Goal: Navigation & Orientation: Find specific page/section

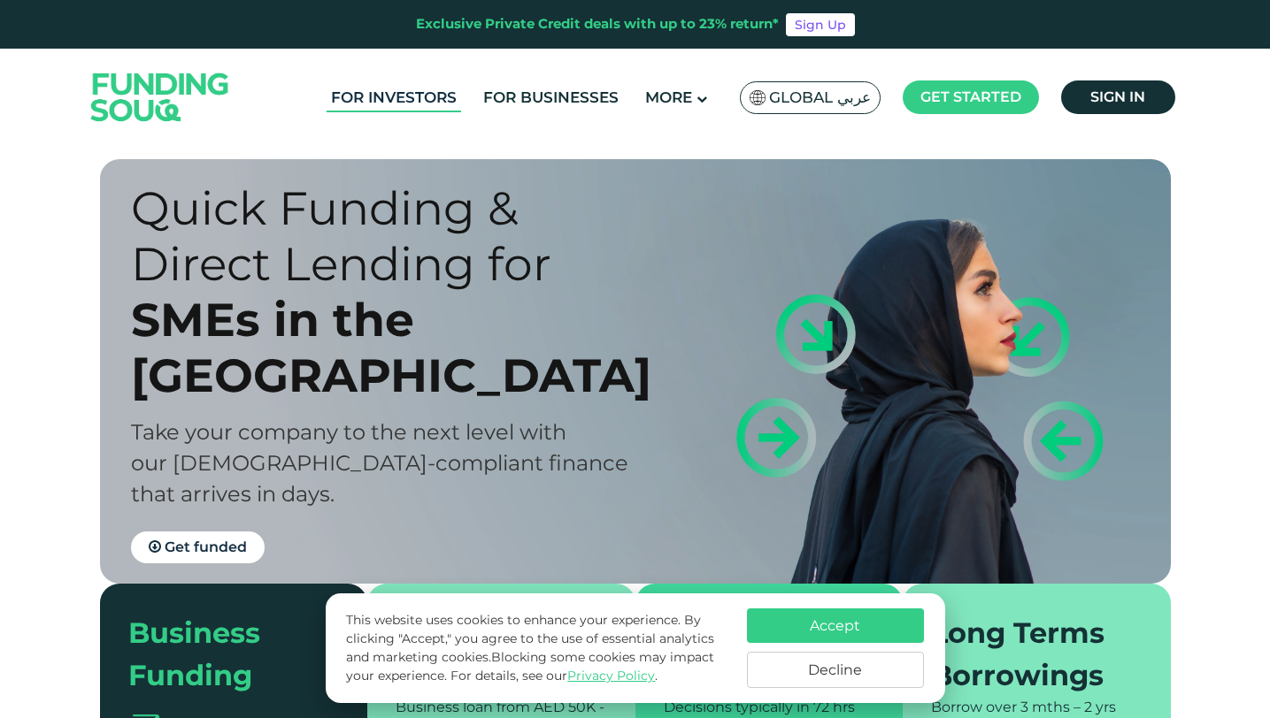
click at [386, 102] on link "For Investors" at bounding box center [393, 97] width 134 height 29
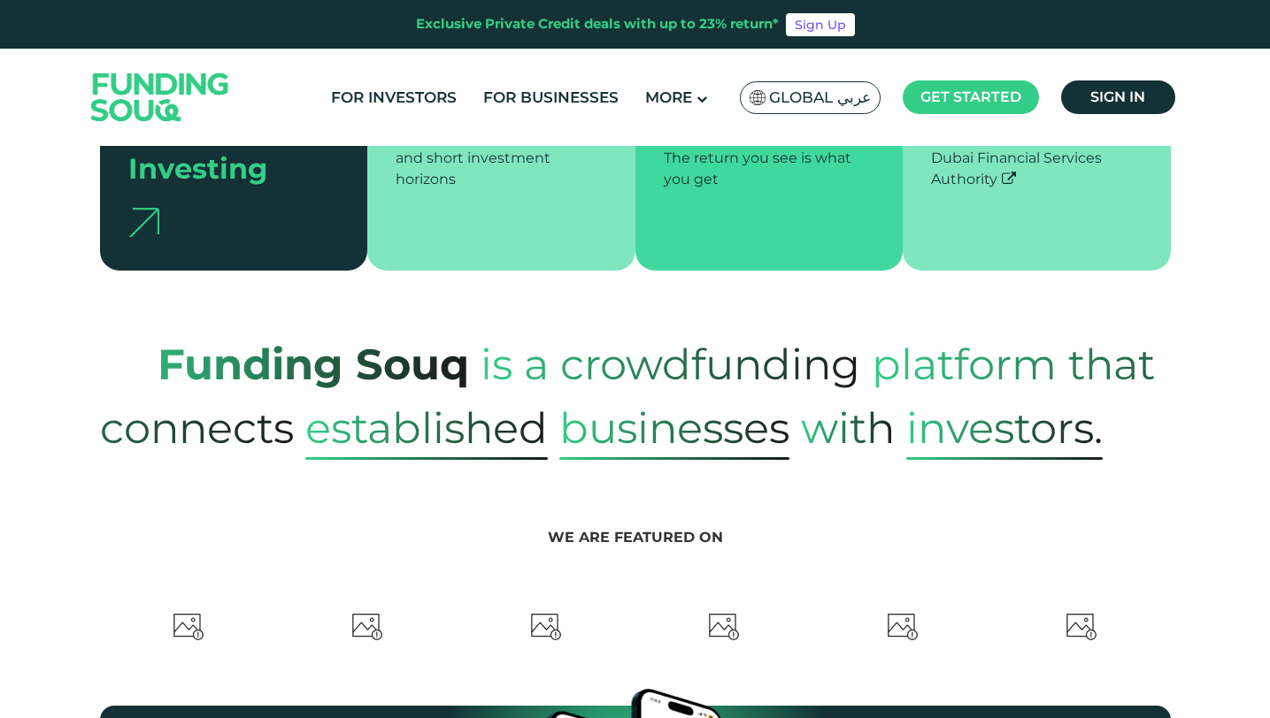
type tc-range-slider "4"
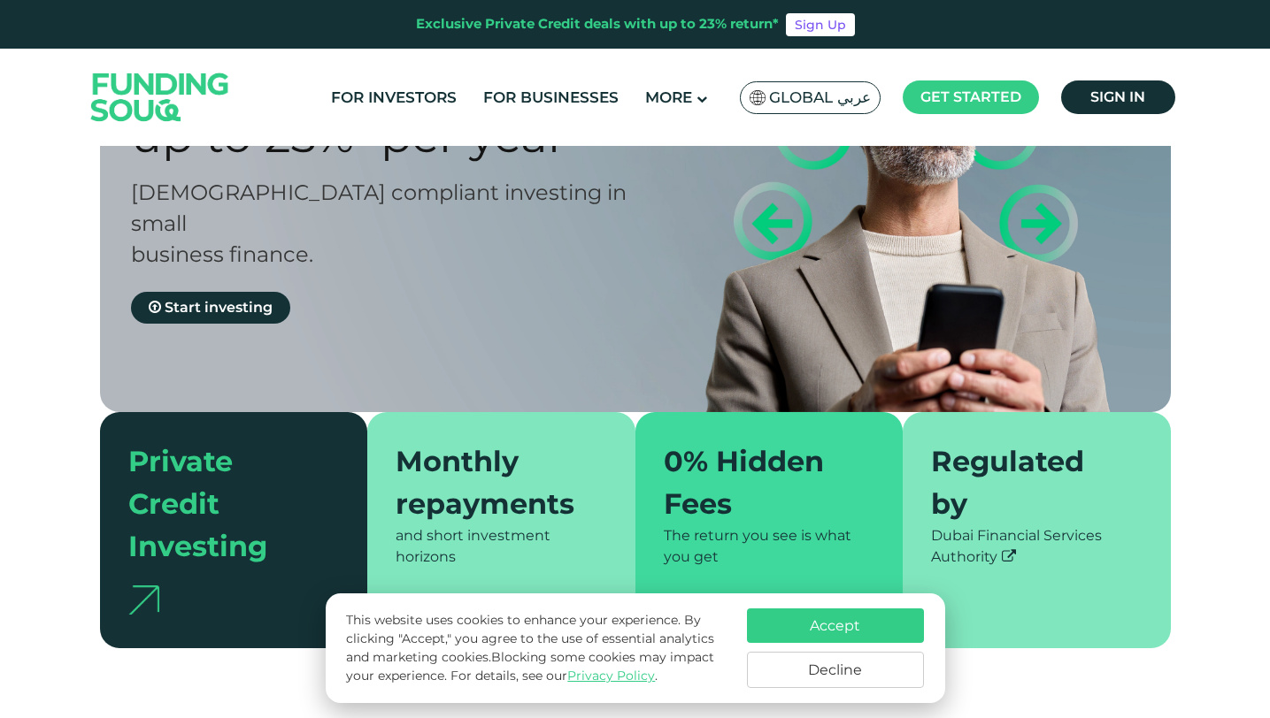
scroll to position [217, 0]
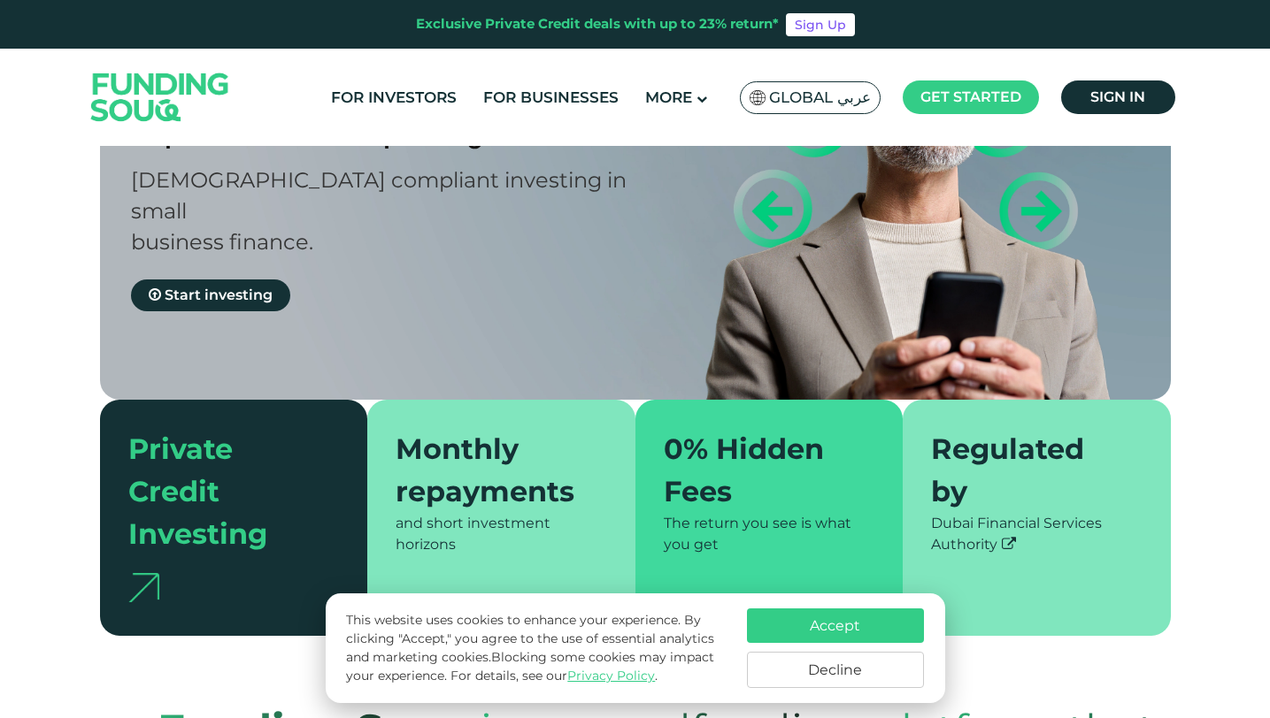
click at [838, 633] on button "Accept" at bounding box center [835, 626] width 177 height 35
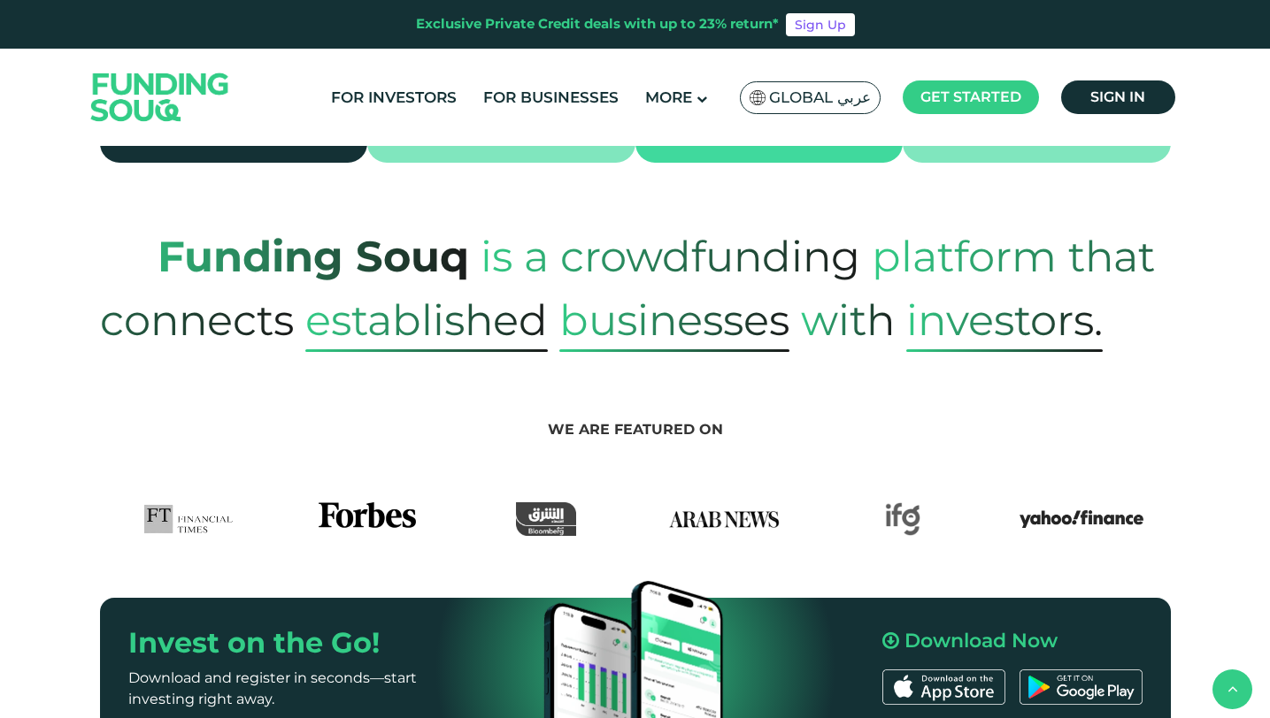
scroll to position [668, 0]
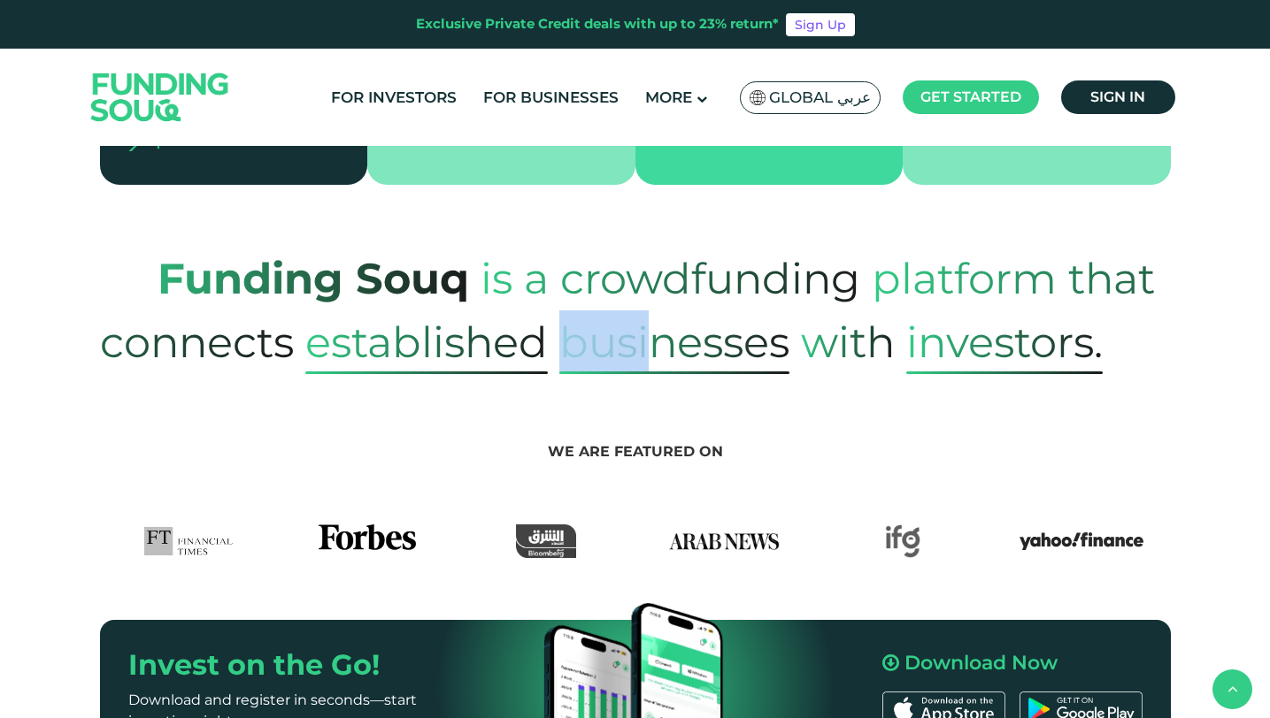
drag, startPoint x: 574, startPoint y: 330, endPoint x: 783, endPoint y: 340, distance: 209.0
click at [716, 337] on span "Businesses" at bounding box center [674, 343] width 230 height 64
click at [805, 374] on section "We are featured on" at bounding box center [635, 466] width 1270 height 184
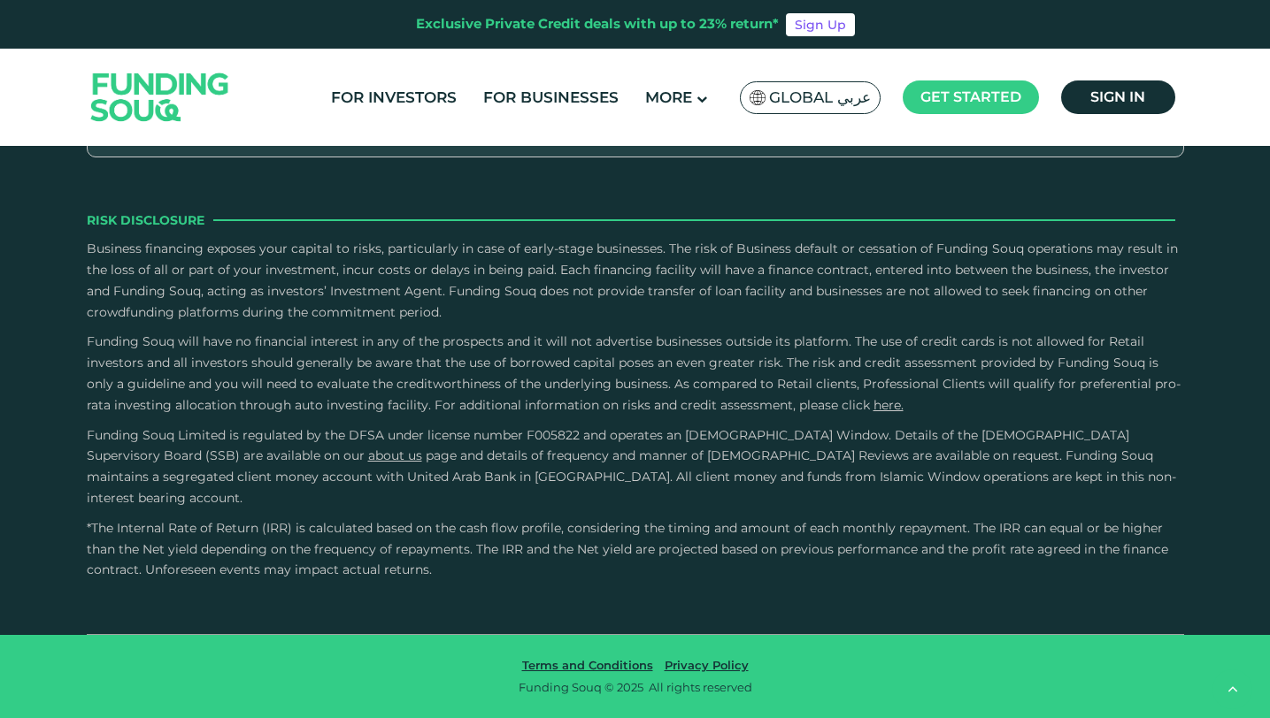
scroll to position [6340, 0]
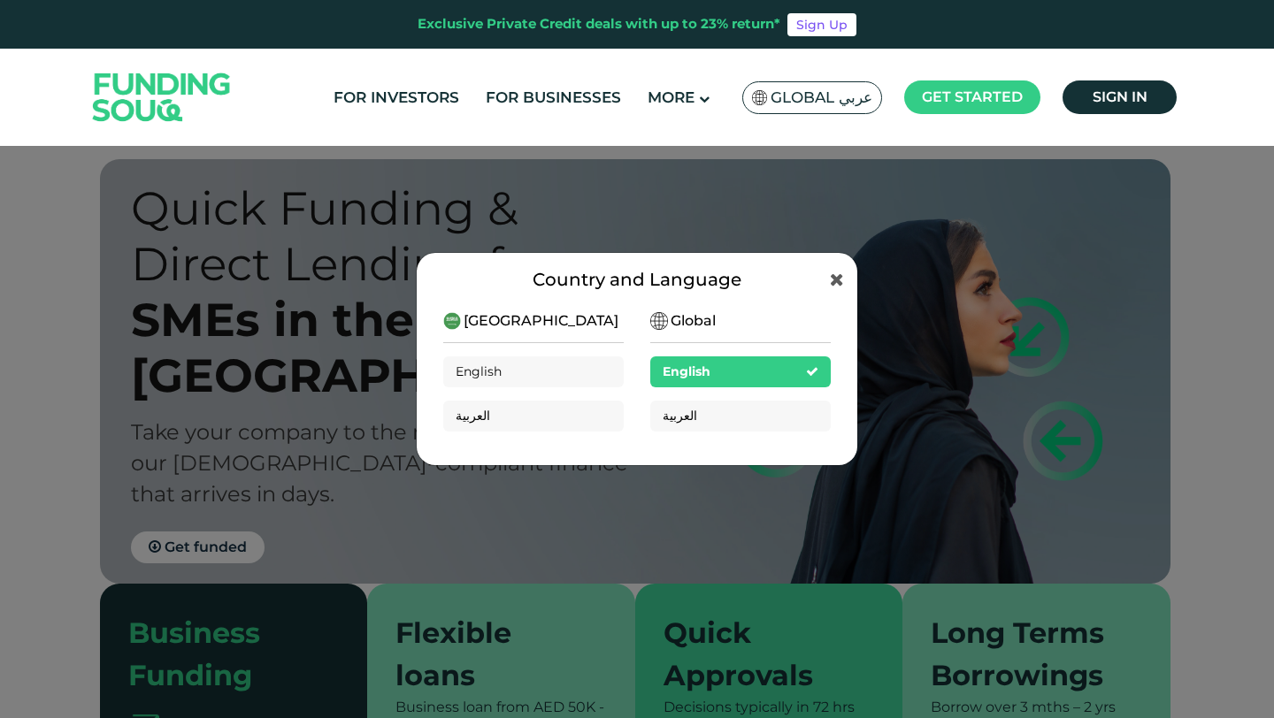
click at [843, 99] on span "Global عربي" at bounding box center [822, 98] width 102 height 20
